Goal: Task Accomplishment & Management: Manage account settings

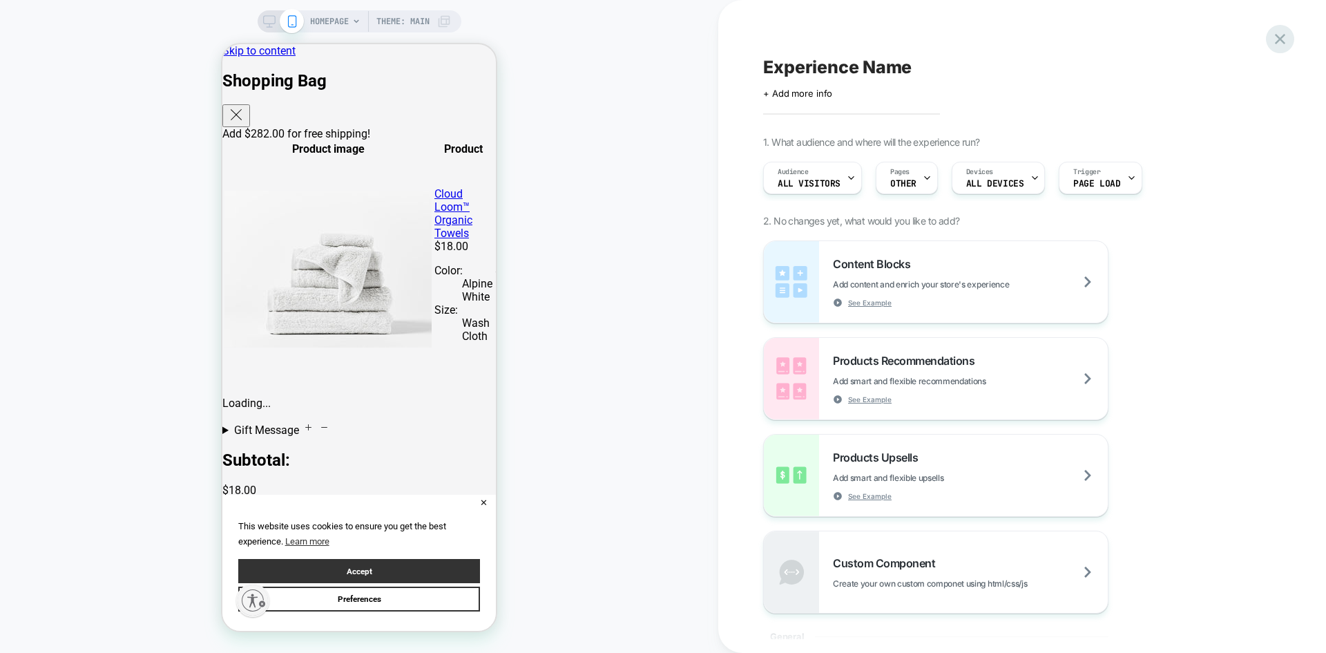
click at [1268, 39] on div at bounding box center [1280, 39] width 28 height 28
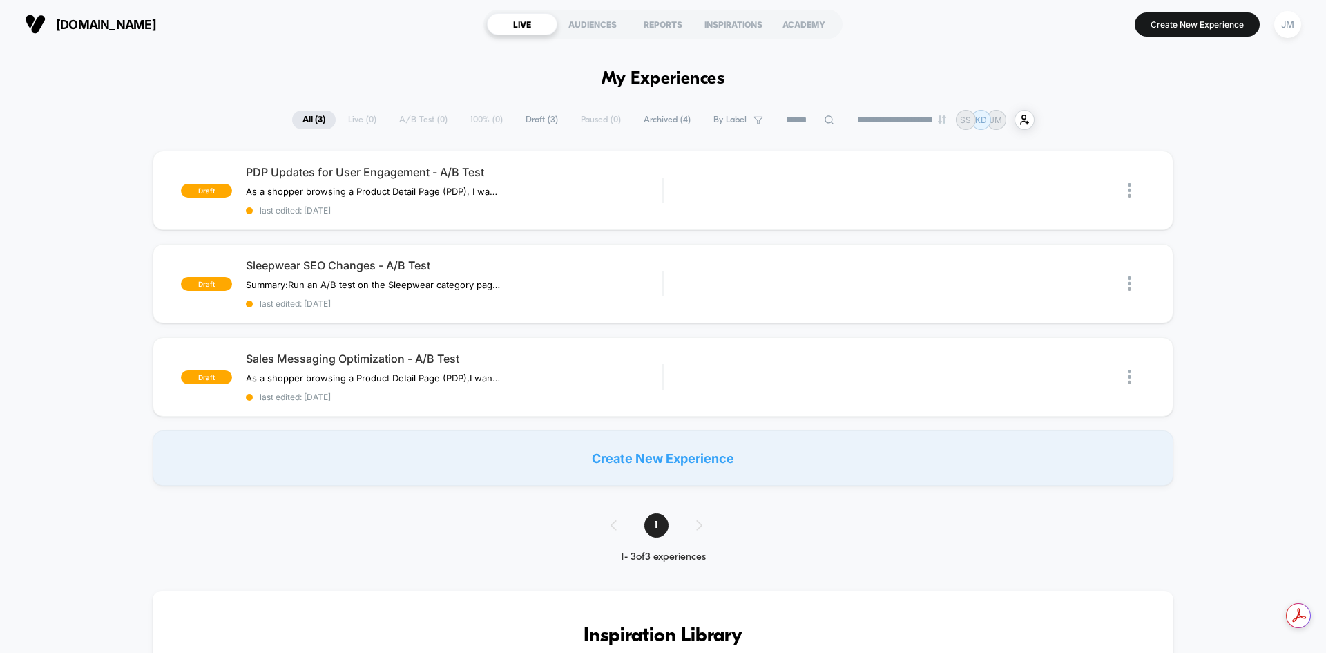
click at [653, 122] on span "Archived ( 4 )" at bounding box center [667, 119] width 68 height 19
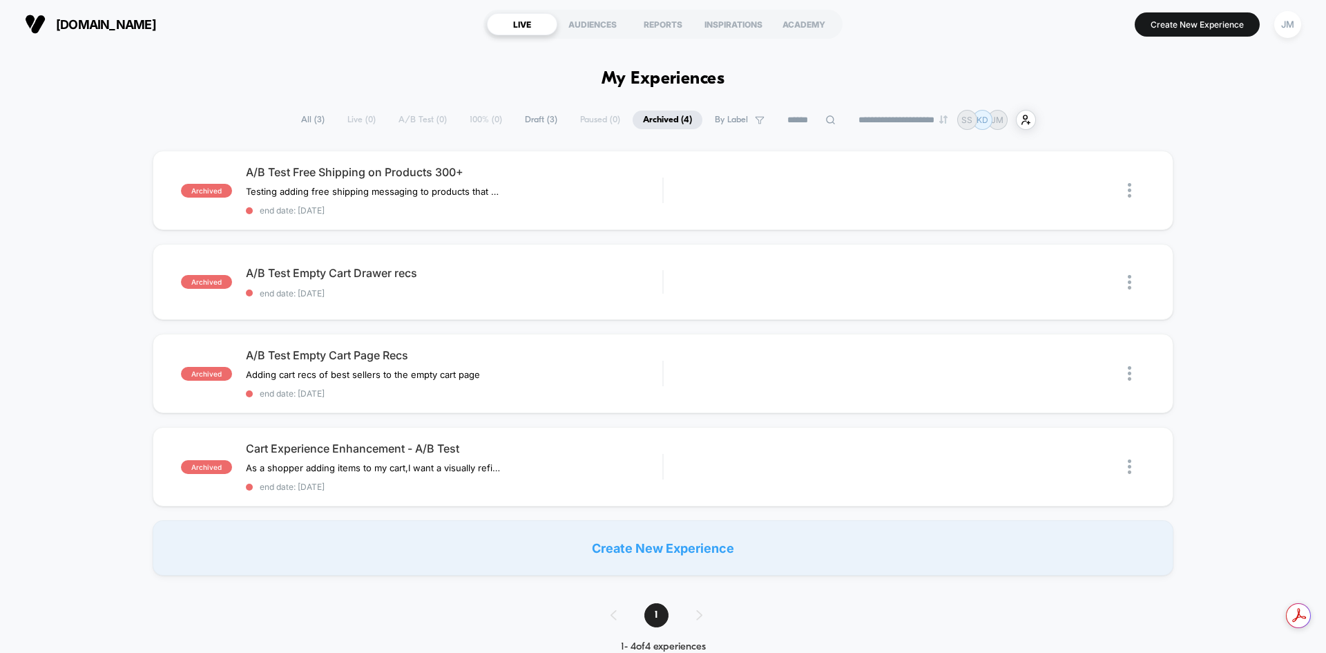
click at [309, 119] on span "All ( 3 )" at bounding box center [313, 119] width 44 height 19
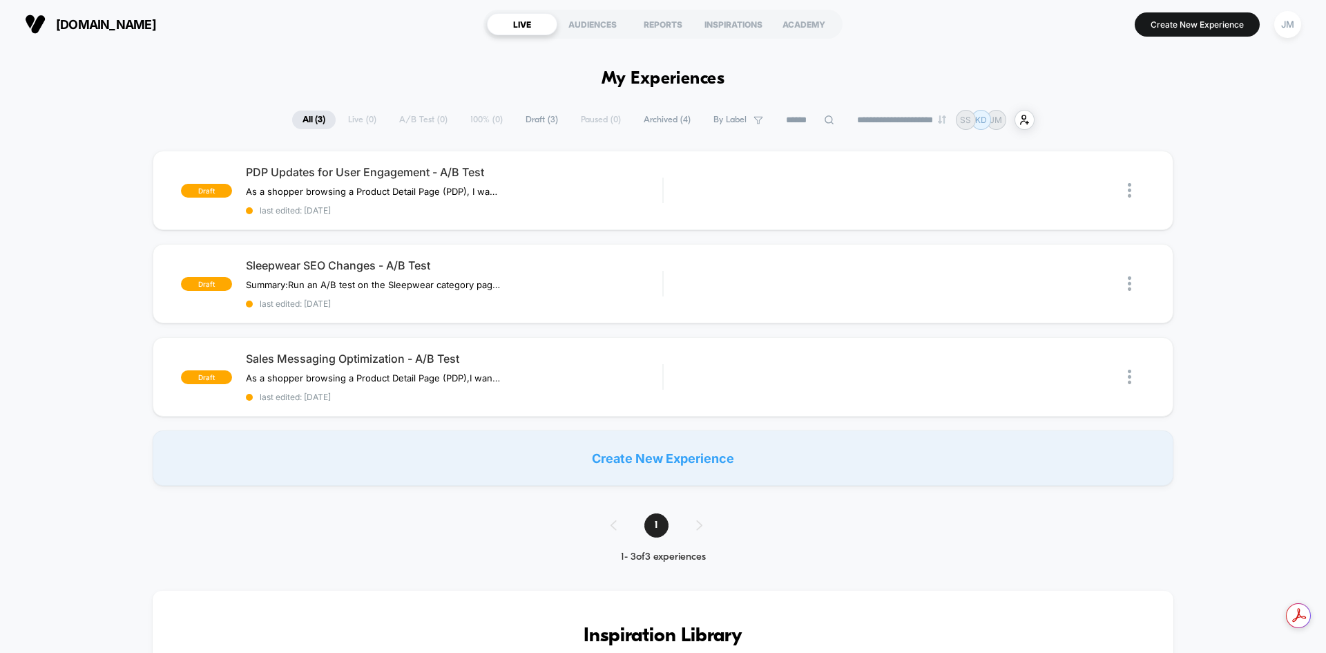
click at [1224, 476] on div "draft PDP Updates for User Engagement - A/B Test As a shopper browsing a Produc…" at bounding box center [663, 318] width 1326 height 335
click at [1282, 29] on div "JM" at bounding box center [1287, 24] width 27 height 27
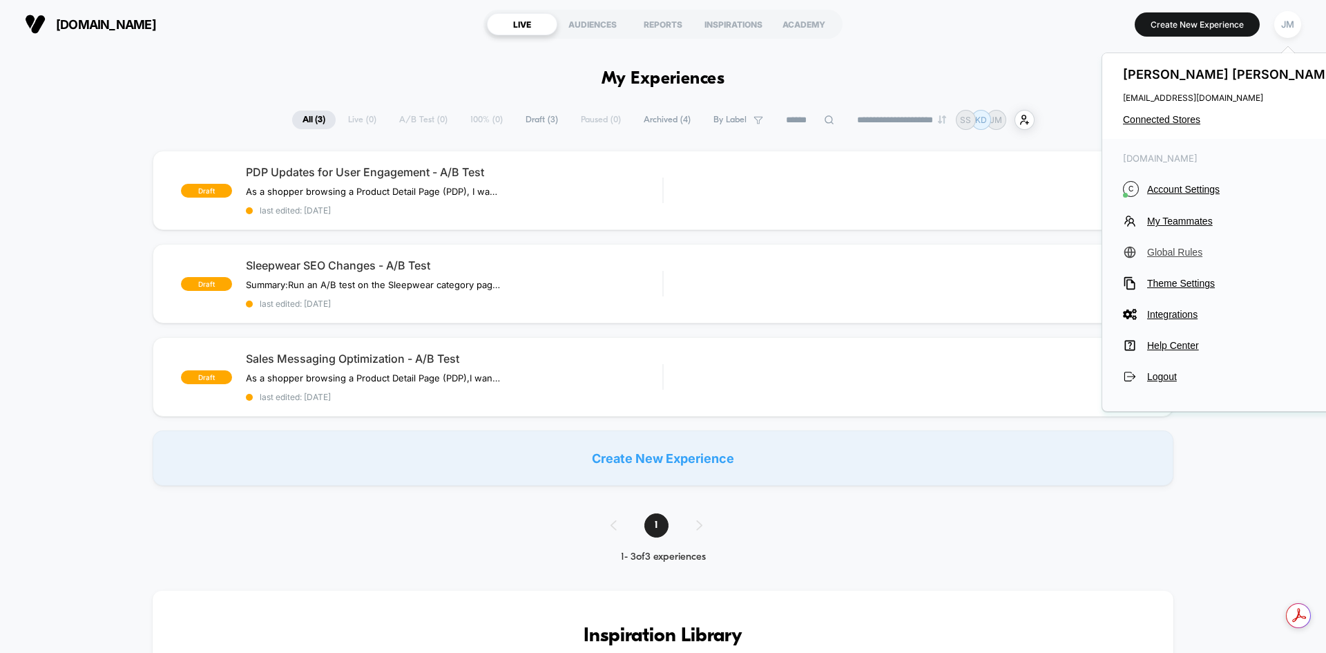
click at [1197, 253] on span "Global Rules" at bounding box center [1244, 252] width 194 height 11
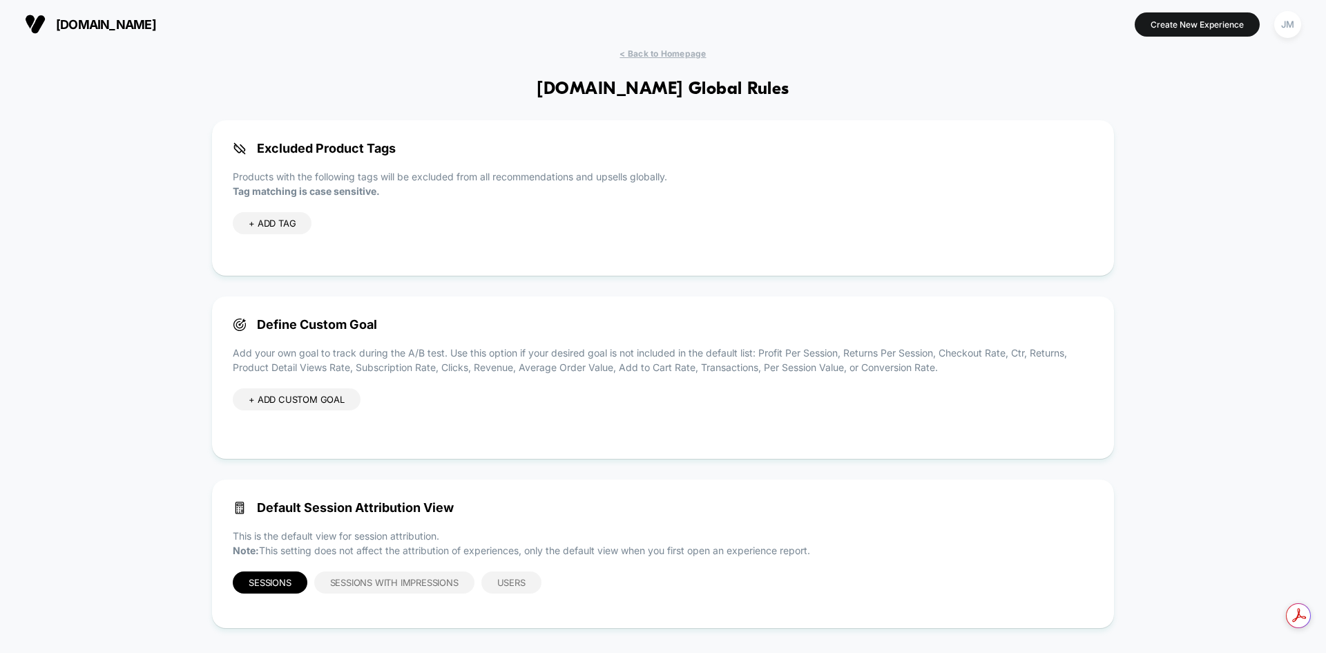
scroll to position [10, 0]
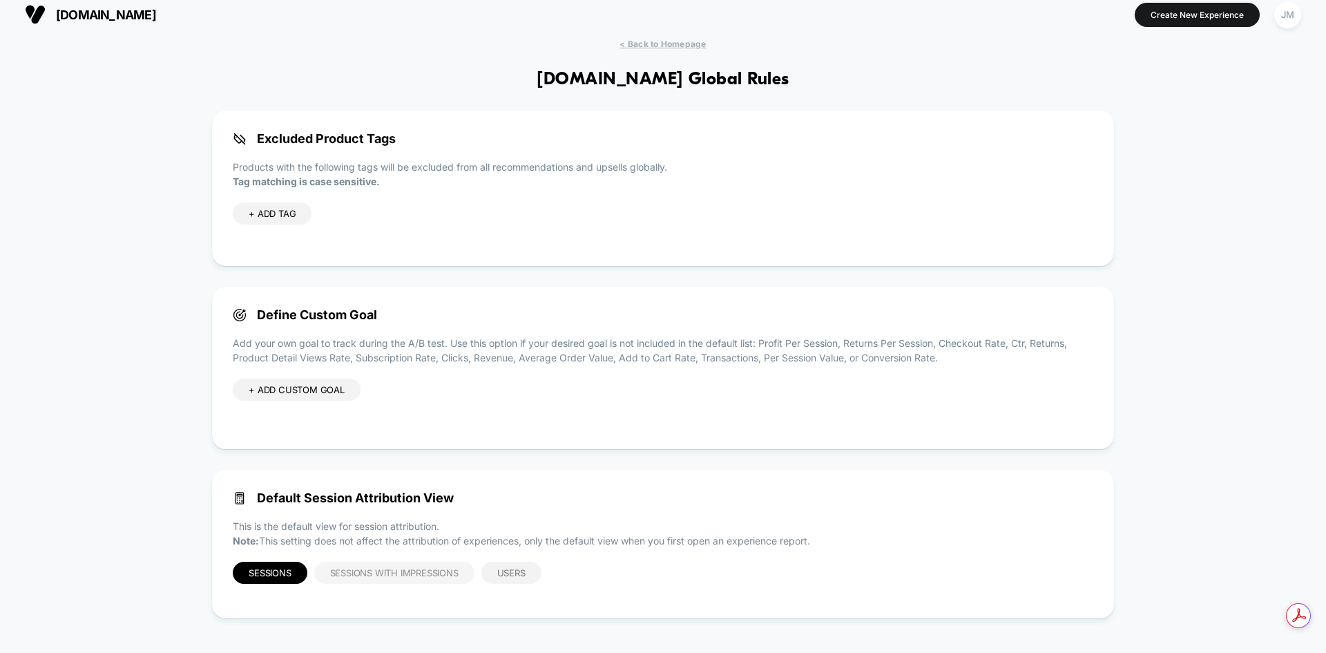
click at [407, 574] on span "Sessions with Impressions" at bounding box center [394, 572] width 128 height 11
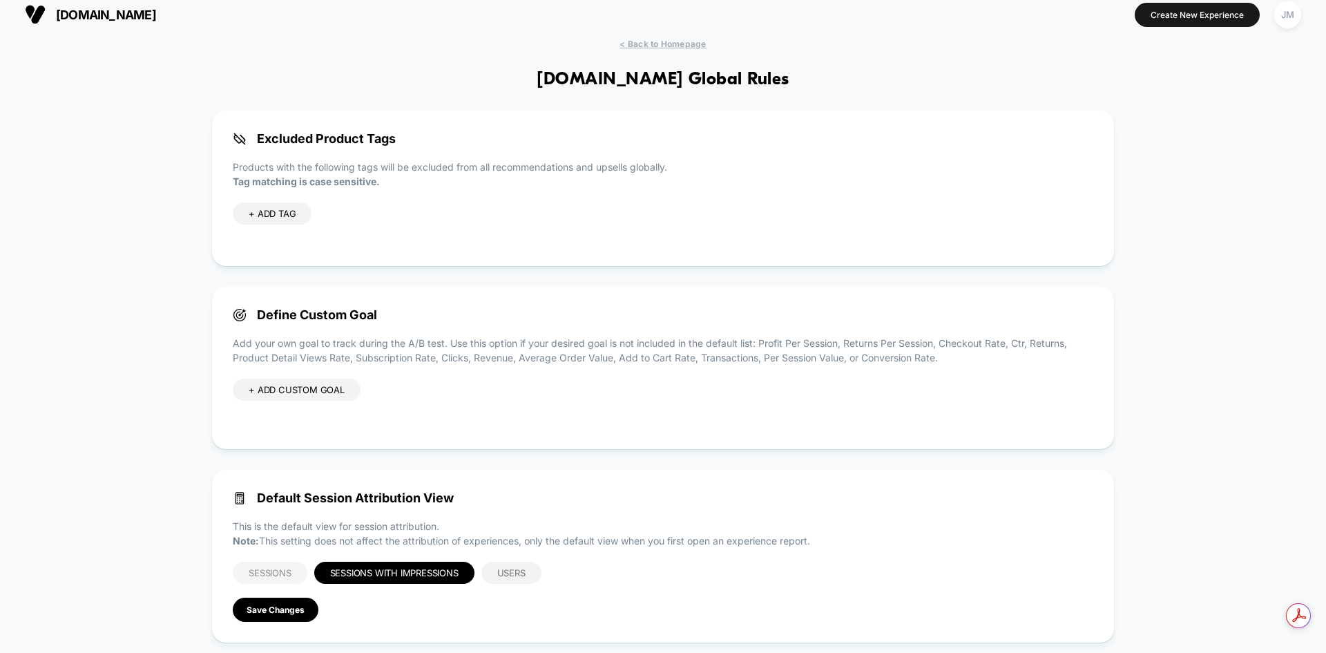
click at [299, 568] on div "Sessions" at bounding box center [270, 572] width 74 height 22
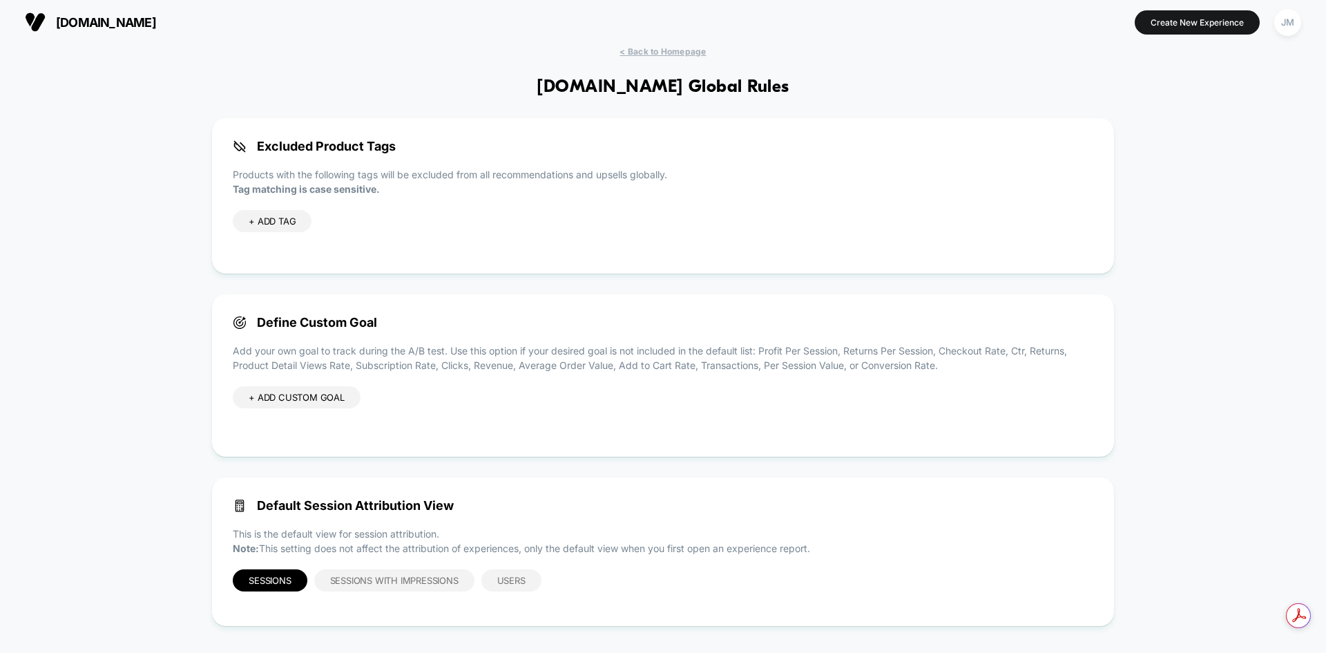
scroll to position [0, 0]
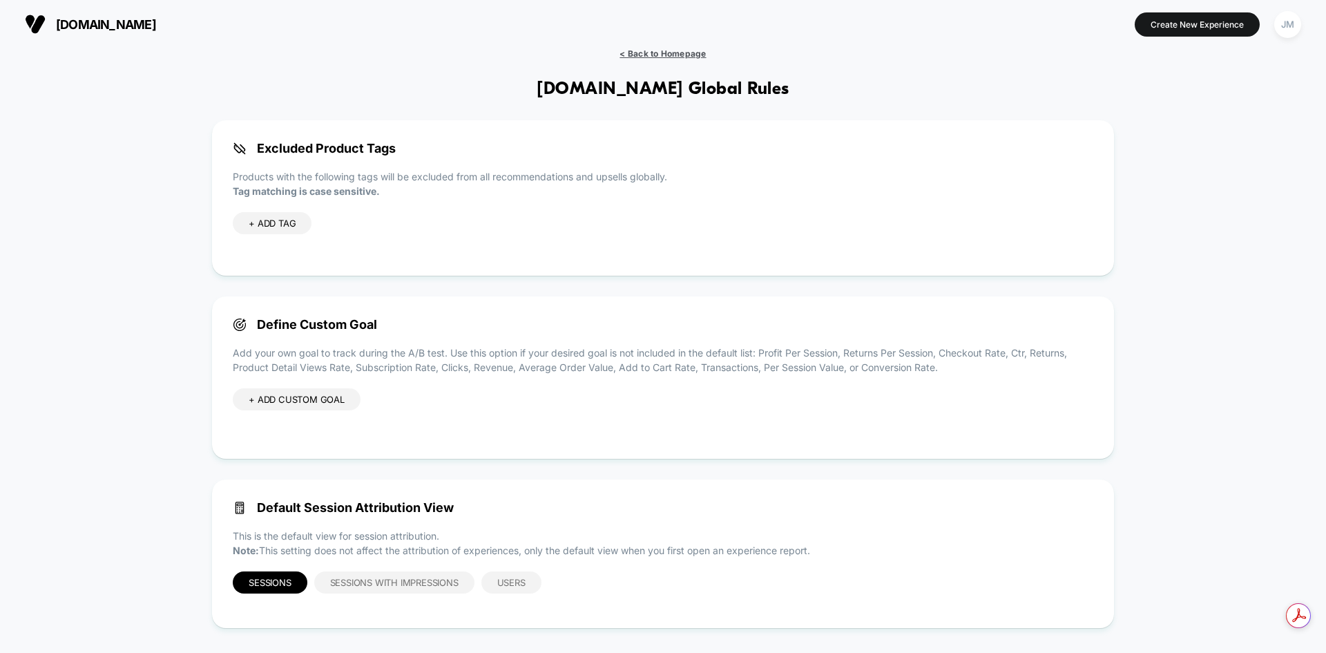
click at [666, 51] on span "< Back to Homepage" at bounding box center [662, 53] width 86 height 10
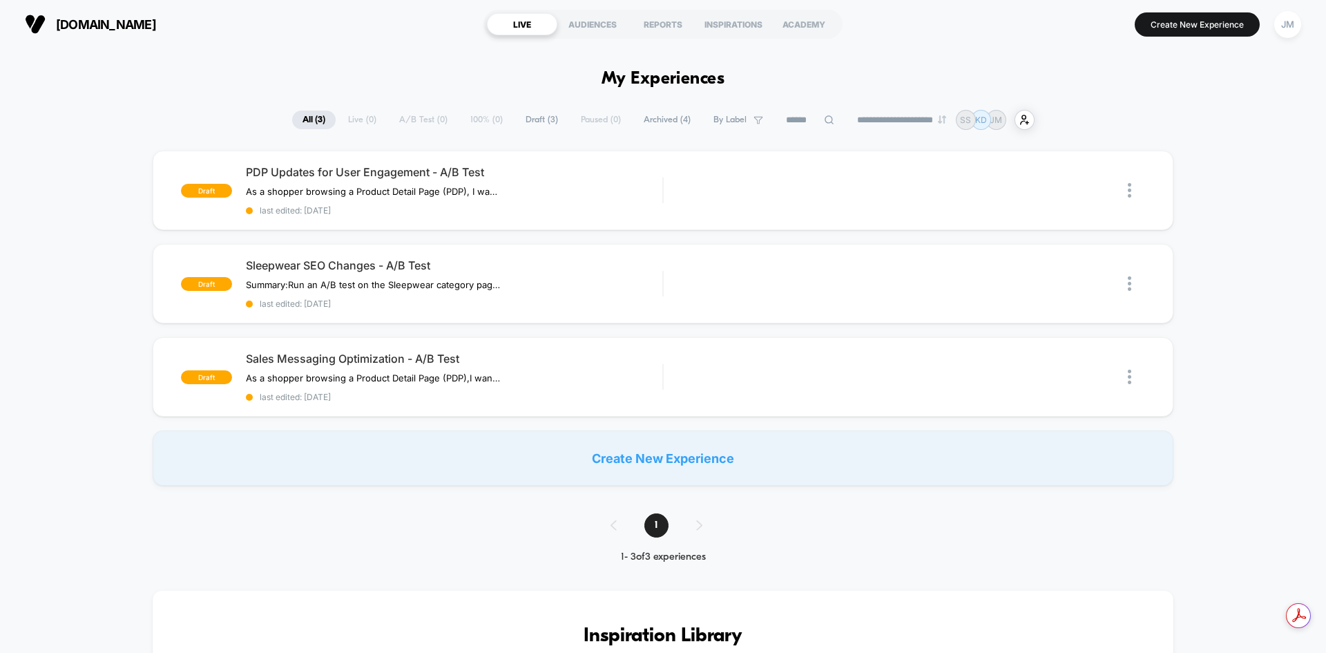
drag, startPoint x: 1224, startPoint y: 285, endPoint x: 1217, endPoint y: 274, distance: 13.0
click at [1224, 285] on div "draft PDP Updates for User Engagement - A/B Test As a shopper browsing a Produc…" at bounding box center [663, 318] width 1326 height 335
click at [655, 121] on span "Archived ( 4 )" at bounding box center [667, 119] width 68 height 19
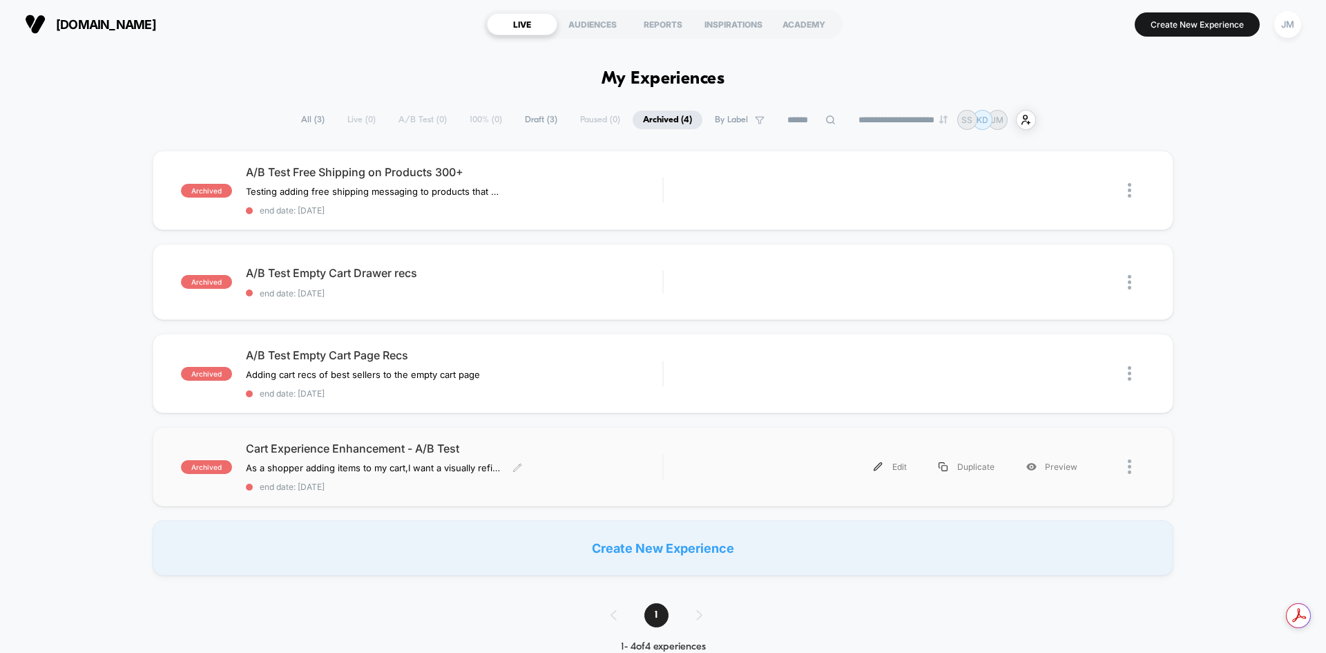
click at [606, 444] on span "Cart Experience Enhancement - A/B Test" at bounding box center [454, 448] width 416 height 14
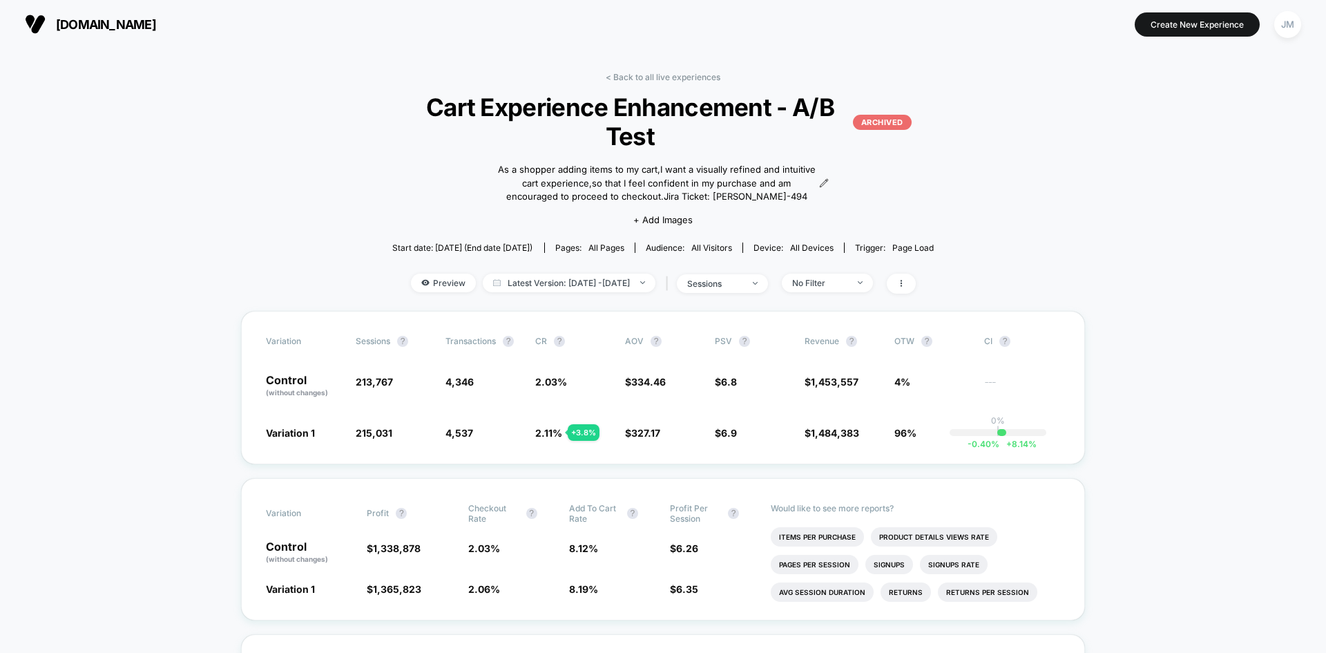
click at [57, 30] on span "[DOMAIN_NAME]" at bounding box center [106, 24] width 100 height 15
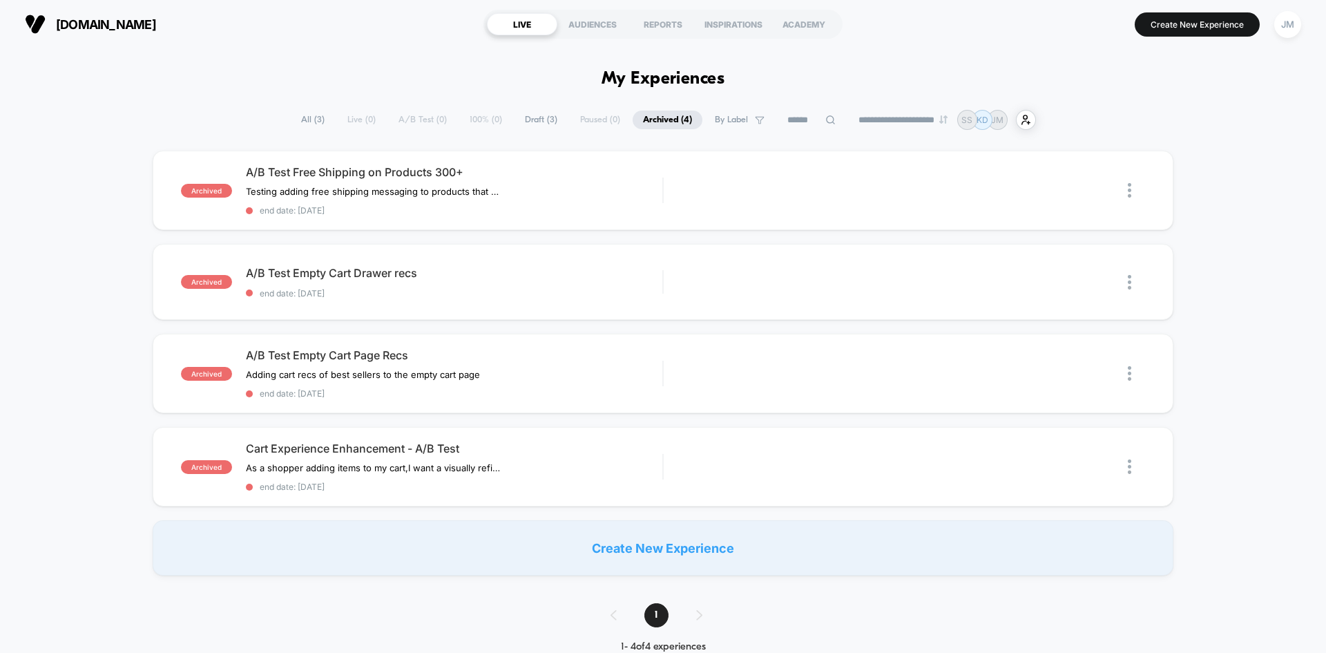
click at [353, 118] on div "**********" at bounding box center [663, 120] width 745 height 20
click at [313, 119] on span "All ( 3 )" at bounding box center [313, 119] width 44 height 19
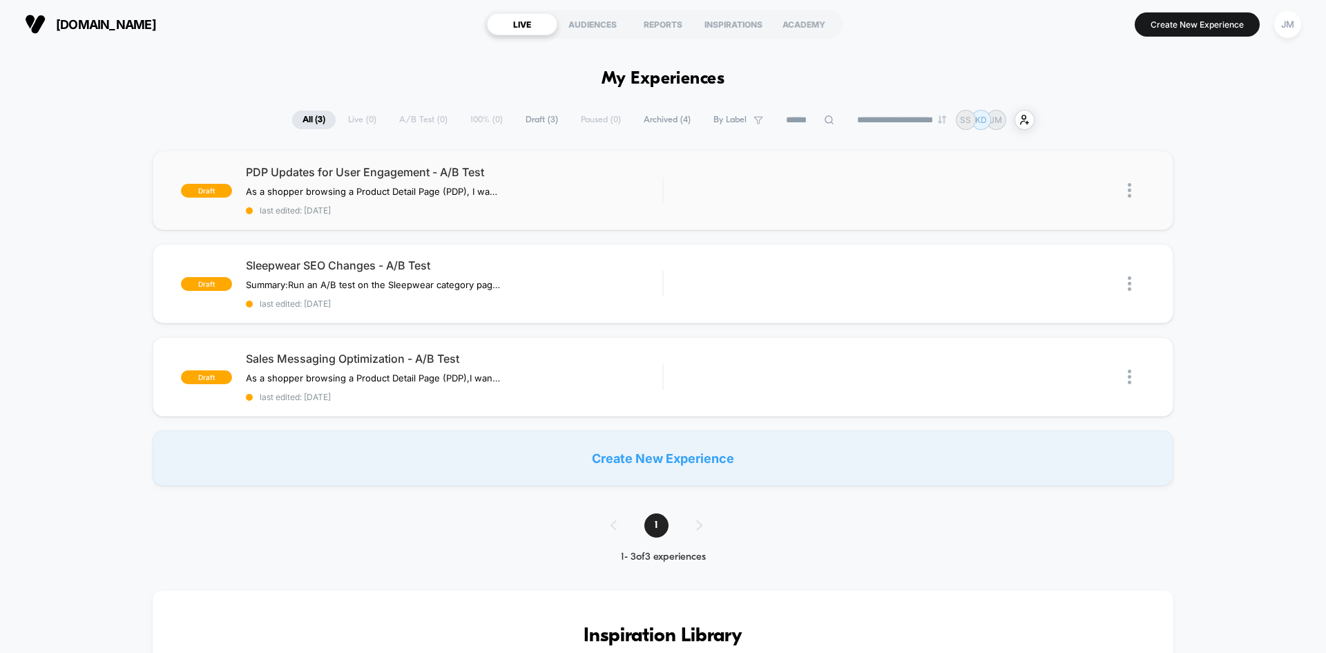
click at [1129, 193] on img at bounding box center [1129, 190] width 3 height 15
click at [1256, 200] on div "draft PDP Updates for User Engagement - A/B Test As a shopper browsing a Produc…" at bounding box center [663, 318] width 1326 height 335
click at [218, 193] on span "draft" at bounding box center [206, 191] width 51 height 14
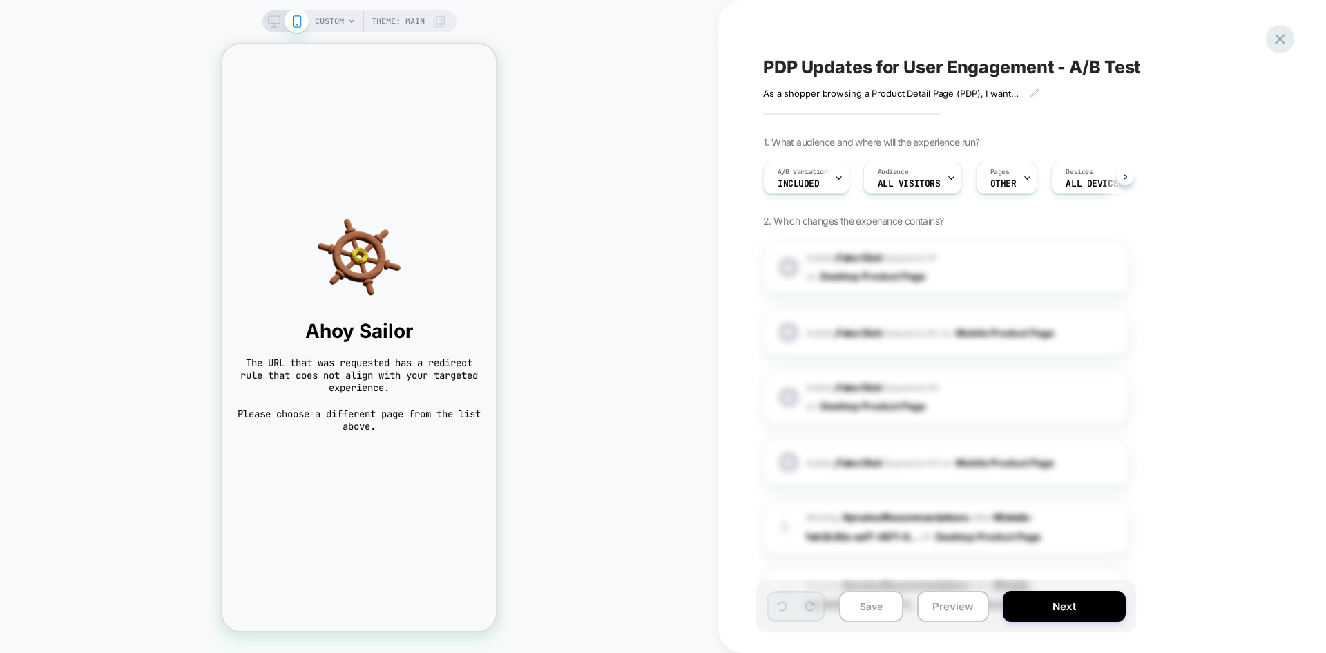
click at [1283, 42] on icon at bounding box center [1280, 39] width 10 height 10
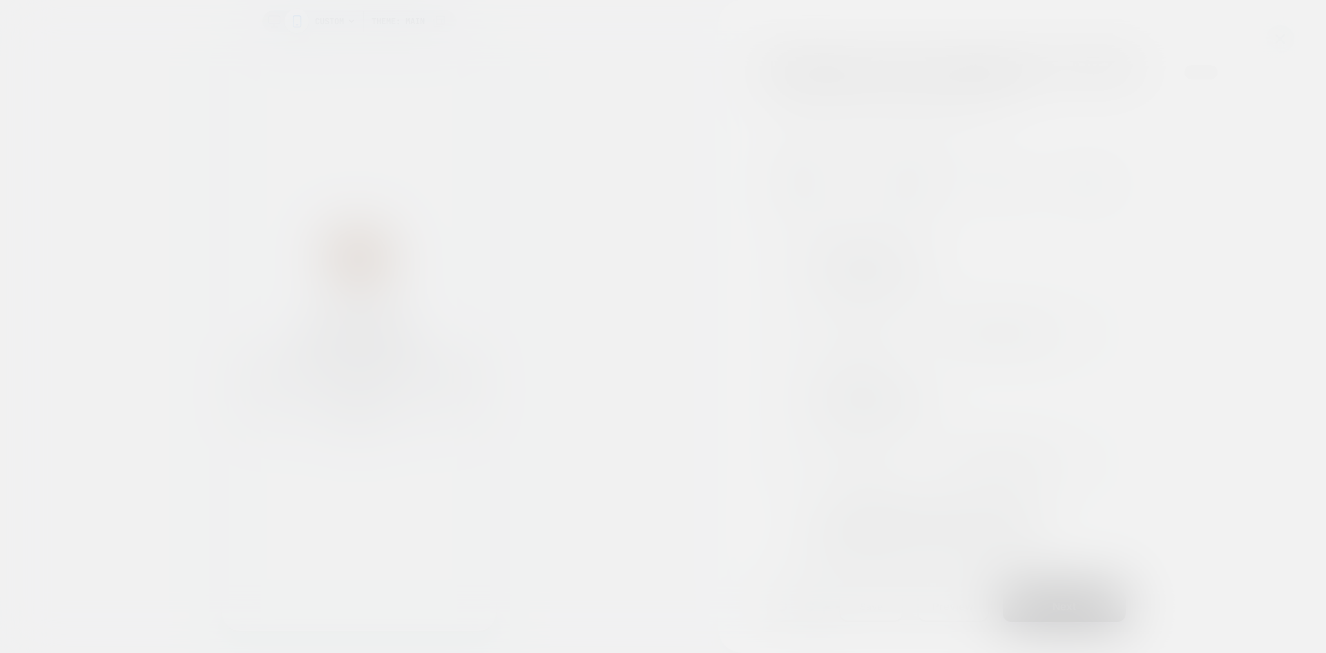
scroll to position [0, 1]
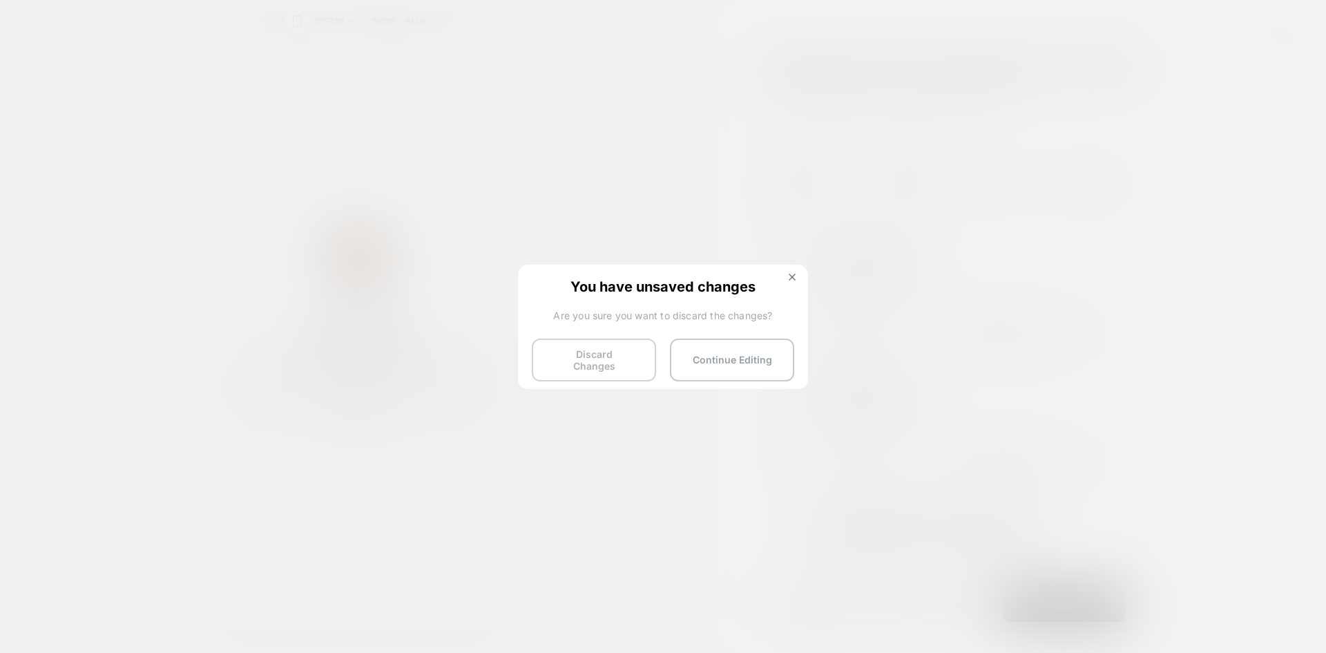
click at [632, 360] on button "Discard Changes" at bounding box center [594, 359] width 124 height 43
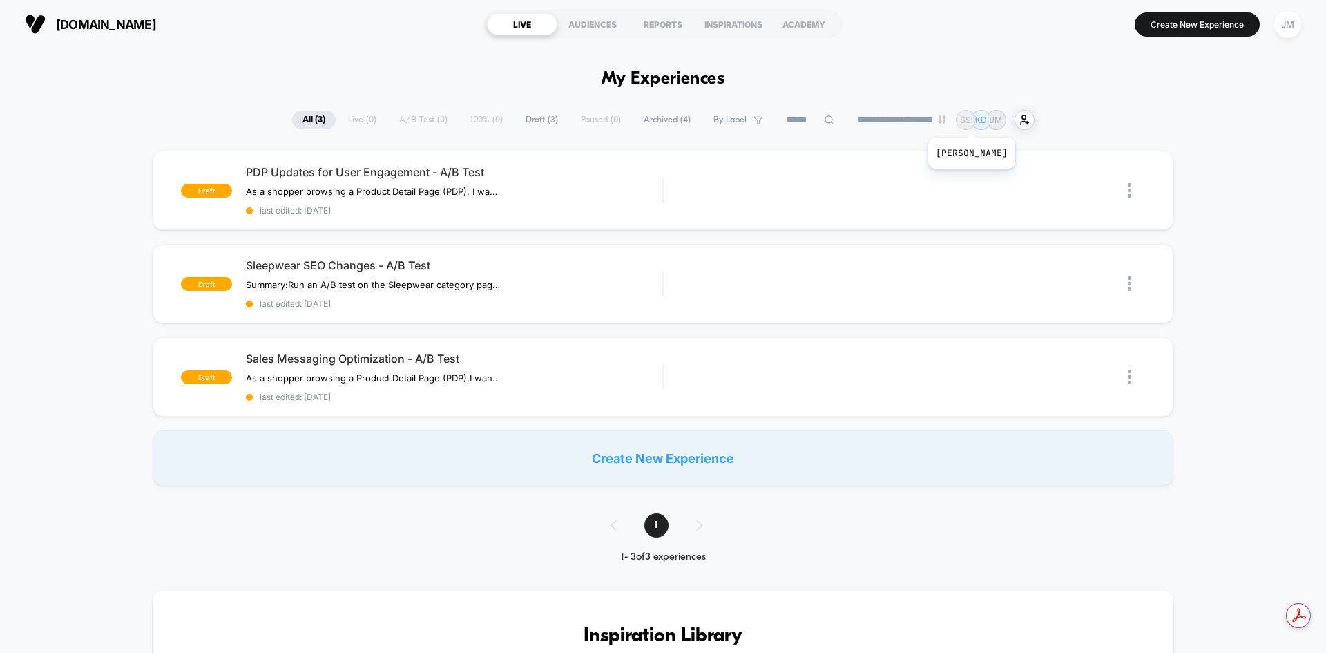
click at [971, 120] on p "SS" at bounding box center [965, 120] width 11 height 10
click at [1284, 24] on div "JM" at bounding box center [1287, 24] width 27 height 27
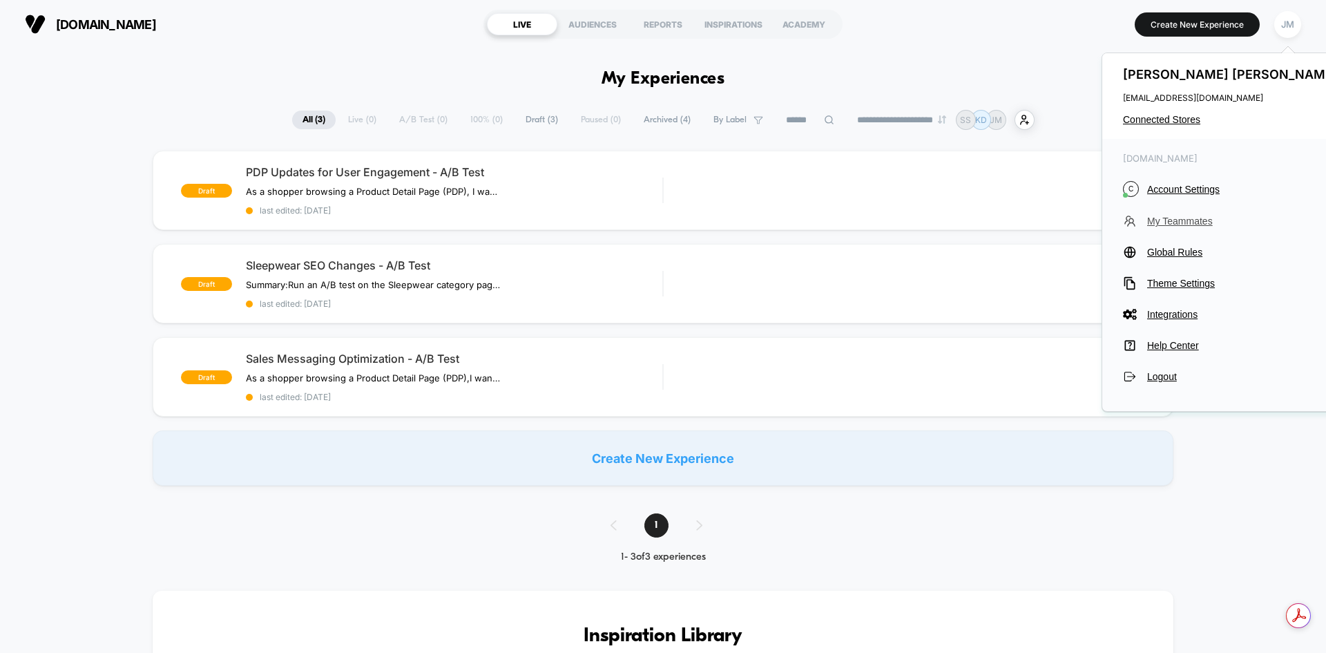
click at [1195, 221] on span "My Teammates" at bounding box center [1244, 220] width 194 height 11
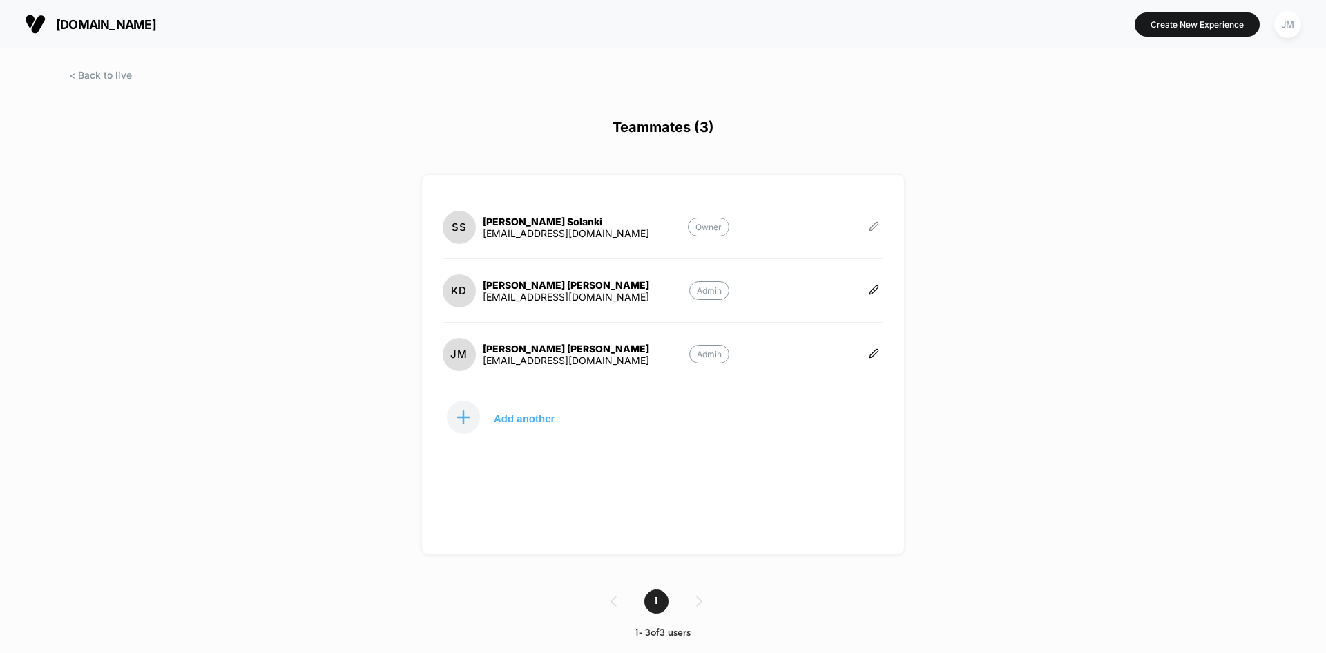
click at [869, 226] on icon at bounding box center [874, 226] width 10 height 10
click at [1030, 274] on div "[DOMAIN_NAME] Create New Experience JM Teammates (3) SS [PERSON_NAME] [EMAIL_AD…" at bounding box center [663, 326] width 1326 height 653
click at [122, 79] on span at bounding box center [100, 75] width 63 height 12
